Goal: Task Accomplishment & Management: Manage account settings

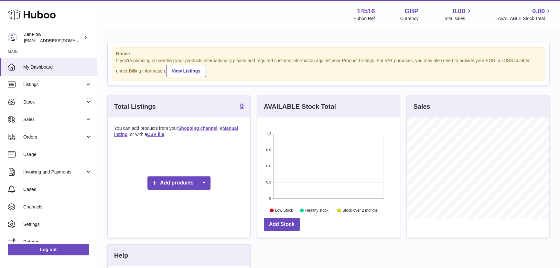
scroll to position [100, 142]
click at [36, 211] on link "Channels" at bounding box center [48, 206] width 97 height 17
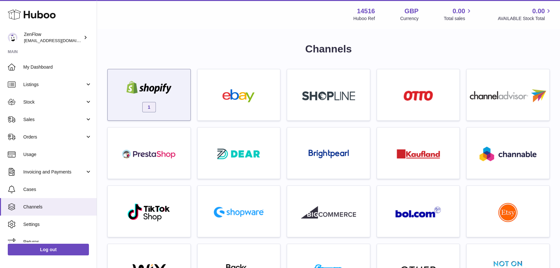
click at [181, 107] on div "1" at bounding box center [149, 96] width 76 height 41
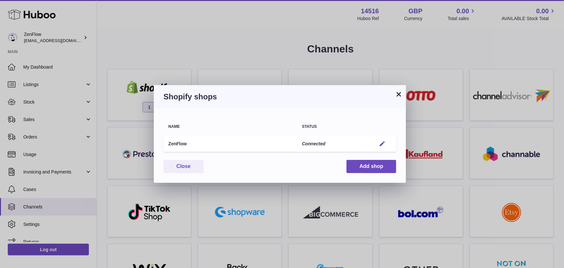
click at [380, 143] on em "button" at bounding box center [382, 143] width 7 height 7
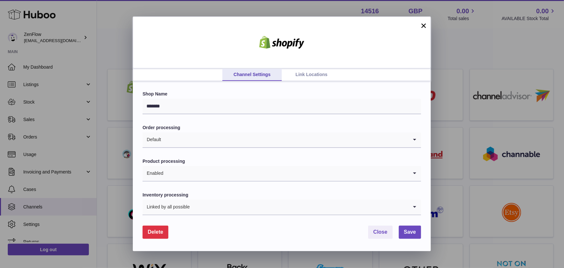
click at [320, 73] on link "Link Locations" at bounding box center [311, 75] width 59 height 12
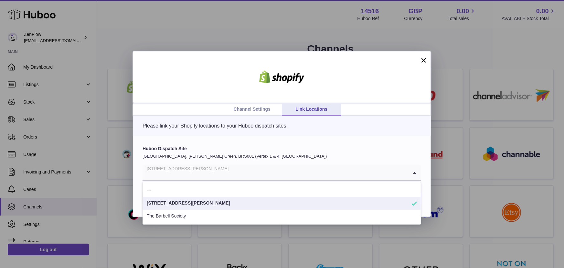
click at [205, 172] on input "Search for option" at bounding box center [276, 172] width 266 height 15
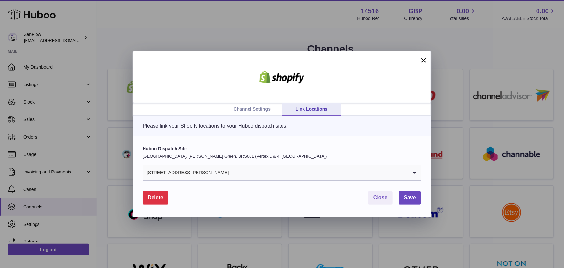
click at [237, 110] on link "Channel Settings" at bounding box center [251, 109] width 59 height 12
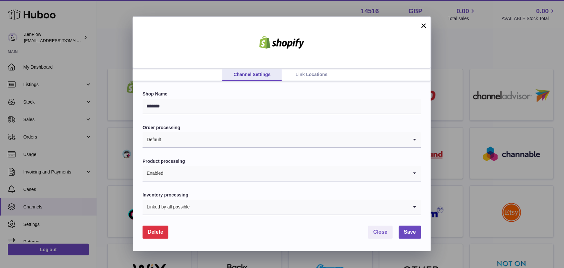
click at [224, 206] on input "Search for option" at bounding box center [299, 206] width 218 height 15
click at [230, 188] on form "Shop Name ******* Order processing Default Loading... Product processing Enable…" at bounding box center [282, 164] width 279 height 147
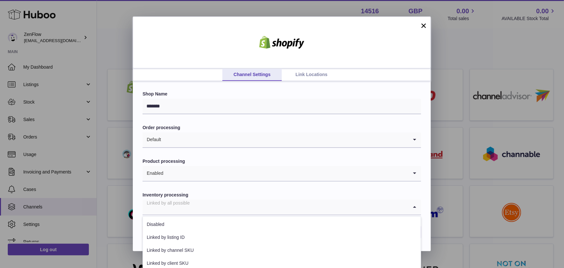
click at [226, 204] on input "Search for option" at bounding box center [276, 206] width 266 height 15
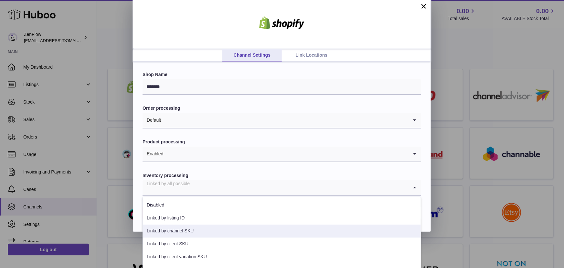
scroll to position [29, 0]
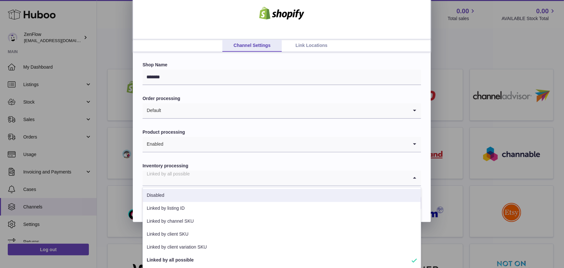
click at [188, 195] on li "Disabled" at bounding box center [282, 195] width 278 height 13
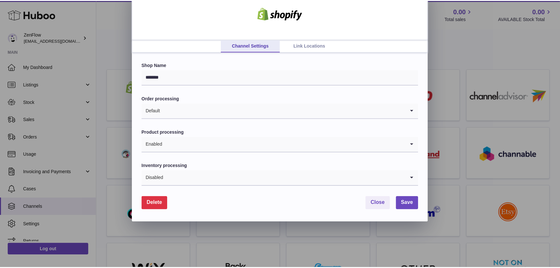
scroll to position [0, 0]
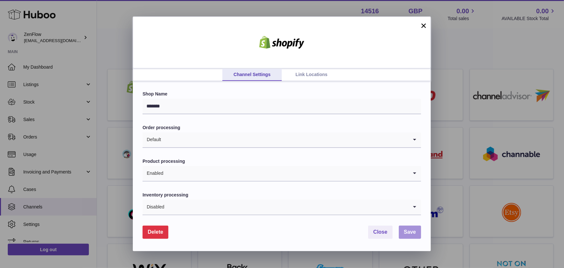
click at [408, 235] on button "Save" at bounding box center [410, 231] width 22 height 13
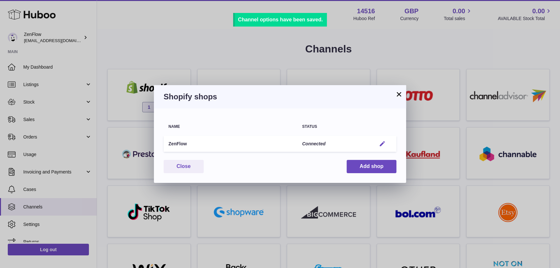
click at [384, 140] on em "button" at bounding box center [382, 143] width 7 height 7
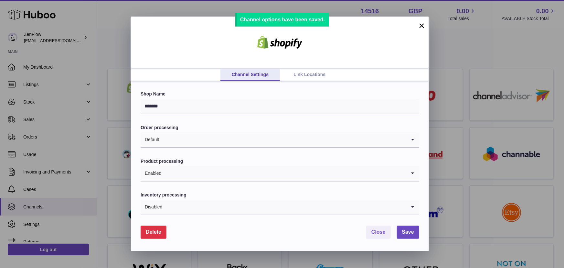
click at [294, 77] on link "Link Locations" at bounding box center [309, 75] width 59 height 12
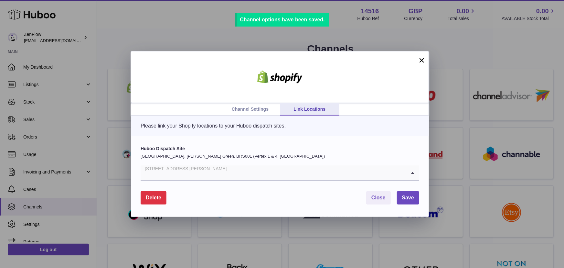
click at [180, 174] on div "Calle de Aguilón 11" at bounding box center [274, 172] width 266 height 15
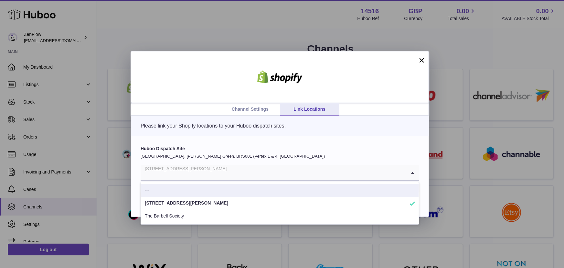
click at [291, 155] on p "United Kingdom, Emerson's Green, BRS001 (Vertex 1 & 4, UK)" at bounding box center [280, 156] width 279 height 6
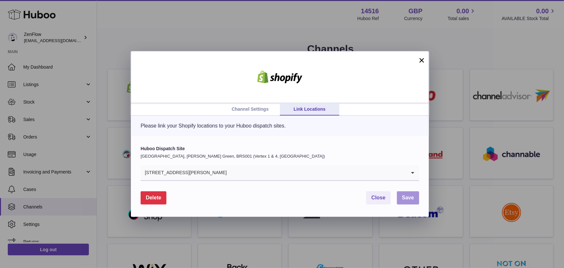
click at [414, 199] on span "Save" at bounding box center [408, 197] width 12 height 5
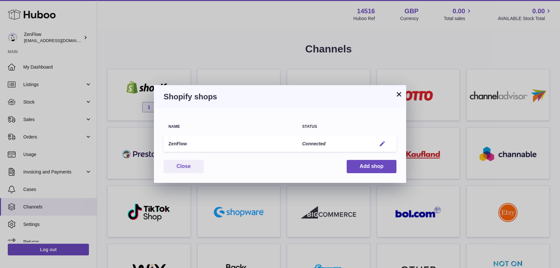
click at [381, 144] on em "button" at bounding box center [382, 143] width 7 height 7
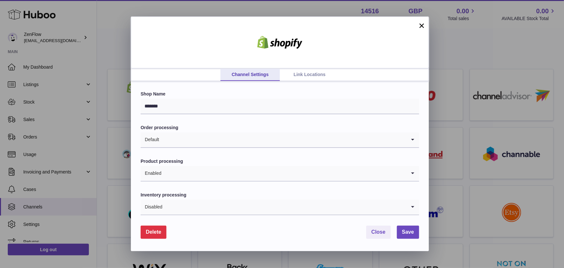
click at [308, 75] on link "Link Locations" at bounding box center [309, 75] width 59 height 12
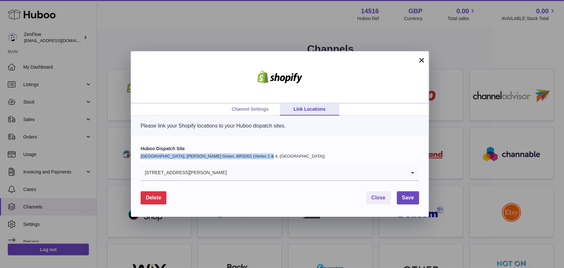
drag, startPoint x: 138, startPoint y: 157, endPoint x: 271, endPoint y: 155, distance: 133.8
click at [271, 155] on div "Huboo Dispatch Site United Kingdom, Emerson's Green, BRS001 (Vertex 1 & 4, UK) …" at bounding box center [280, 176] width 298 height 81
click at [425, 57] on button "×" at bounding box center [422, 60] width 8 height 8
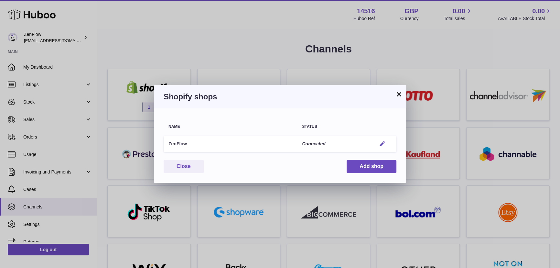
click at [400, 93] on button "×" at bounding box center [399, 94] width 8 height 8
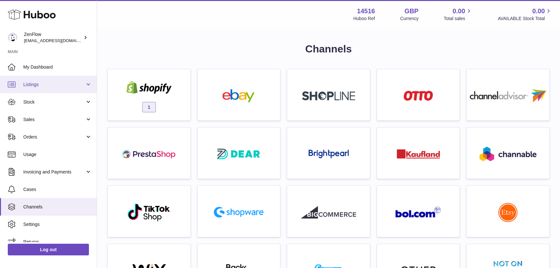
click at [76, 81] on span "Listings" at bounding box center [54, 84] width 62 height 6
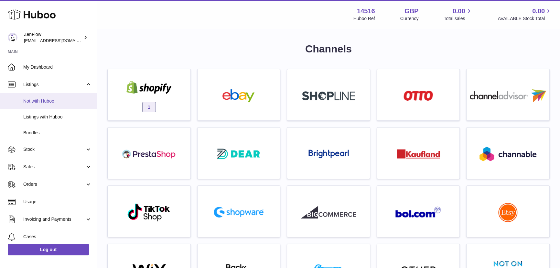
click at [70, 100] on span "Not with Huboo" at bounding box center [57, 101] width 69 height 6
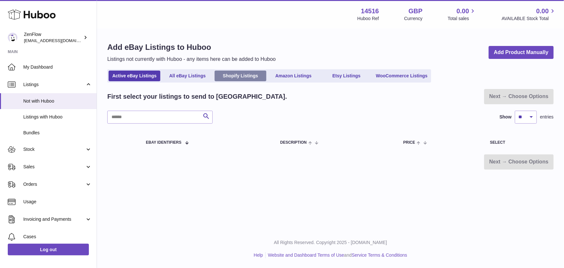
click at [238, 78] on link "Shopify Listings" at bounding box center [241, 75] width 52 height 11
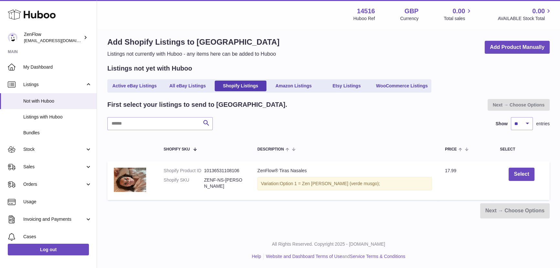
scroll to position [6, 0]
